Goal: Navigation & Orientation: Go to known website

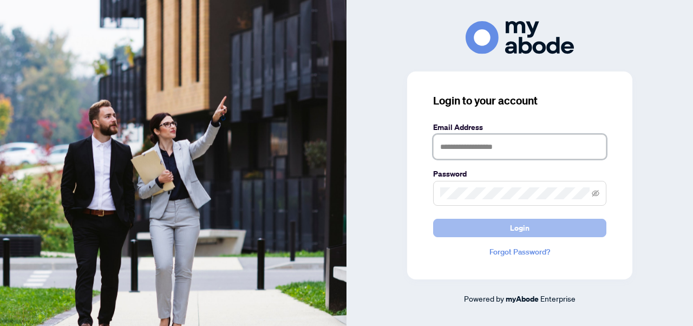
type input "**********"
click at [525, 228] on span "Login" at bounding box center [519, 227] width 19 height 17
